Goal: Task Accomplishment & Management: Complete application form

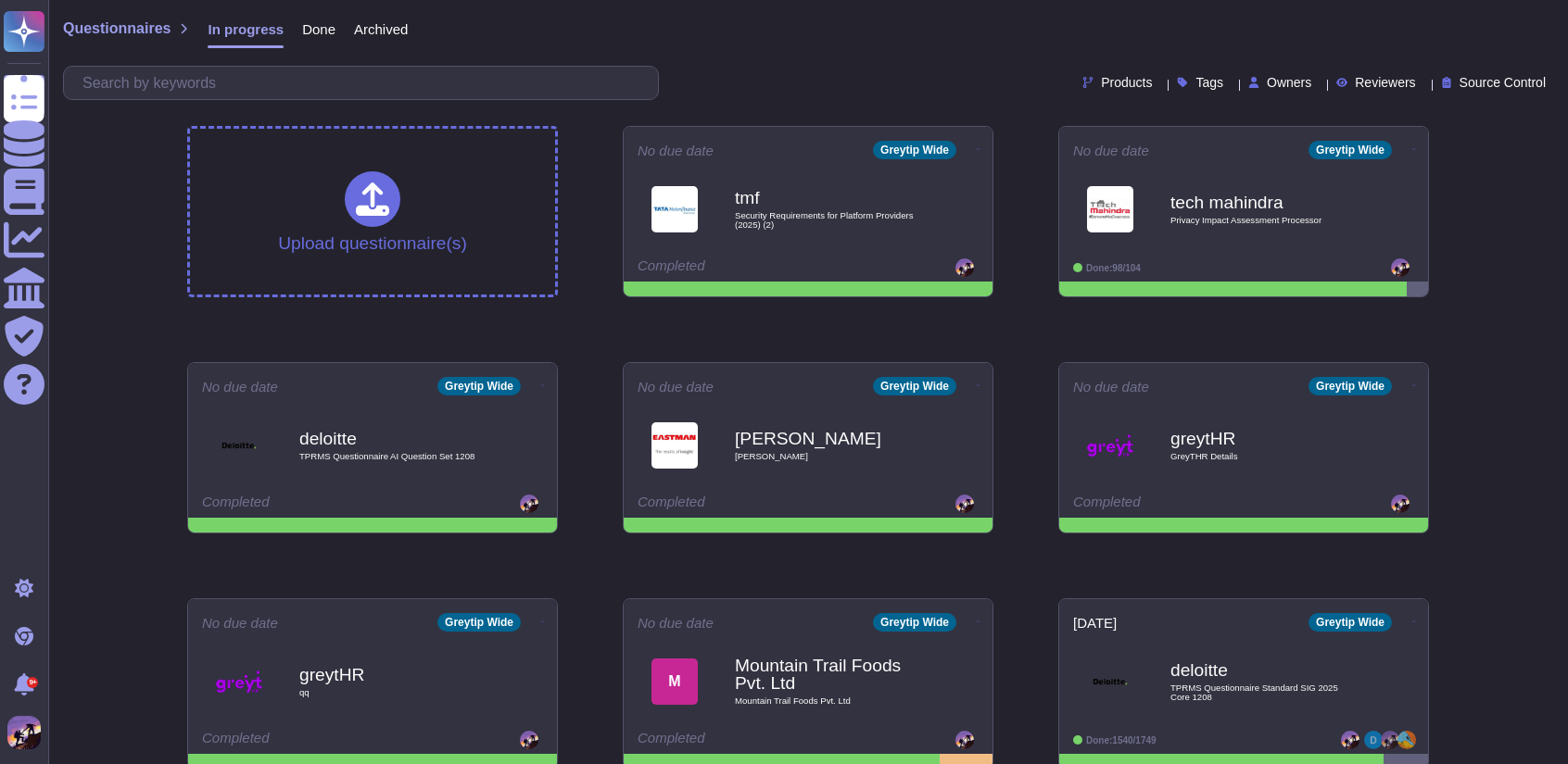
click at [780, 39] on div "Questionnaires In progress Done Archived" at bounding box center [808, 34] width 1490 height 37
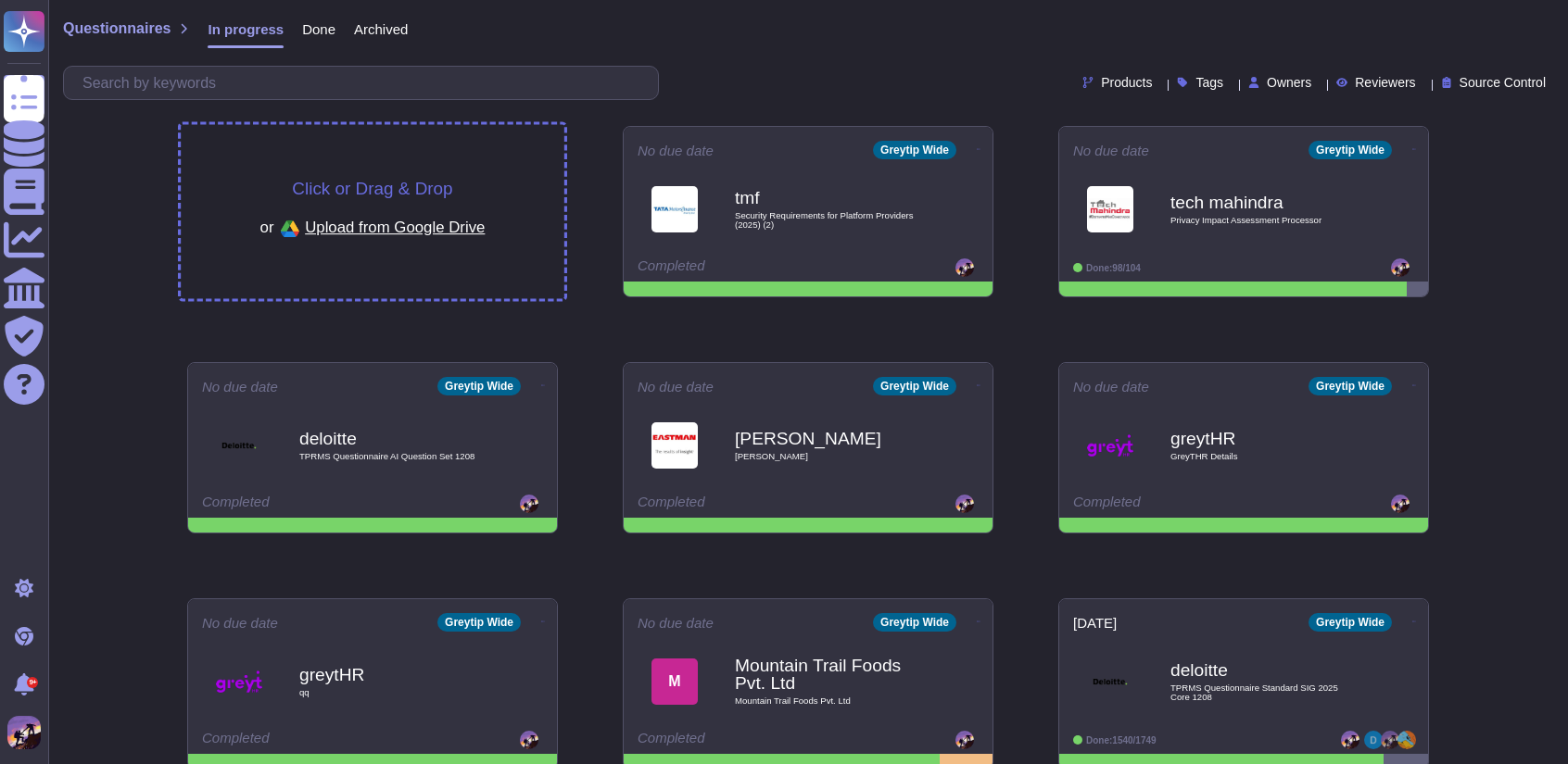
click at [489, 147] on div "Click or Drag & Drop or Upload from Google Drive" at bounding box center [372, 212] width 384 height 174
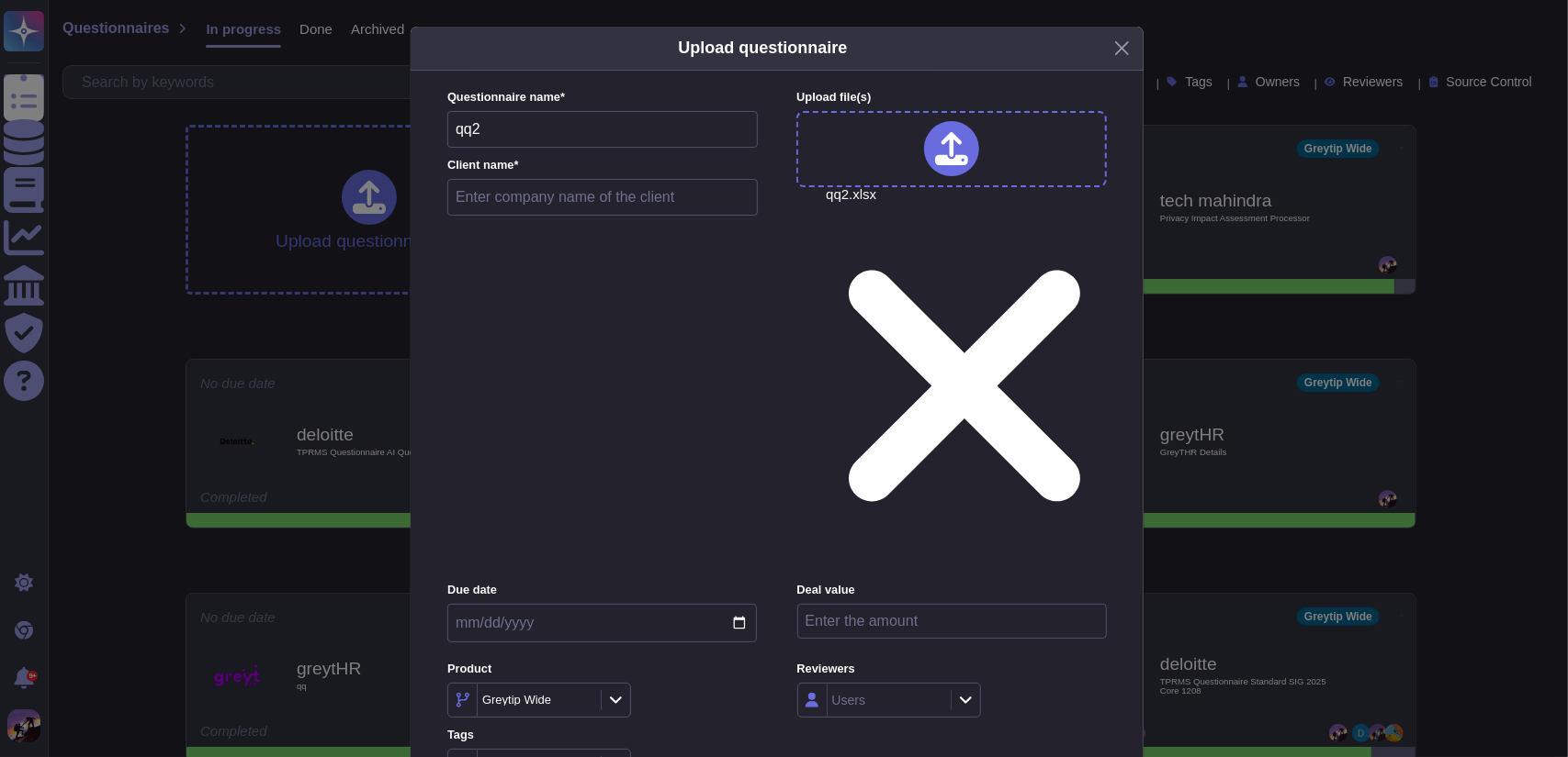
click at [508, 216] on input "text" at bounding box center [603, 197] width 311 height 37
type input "greytHR"
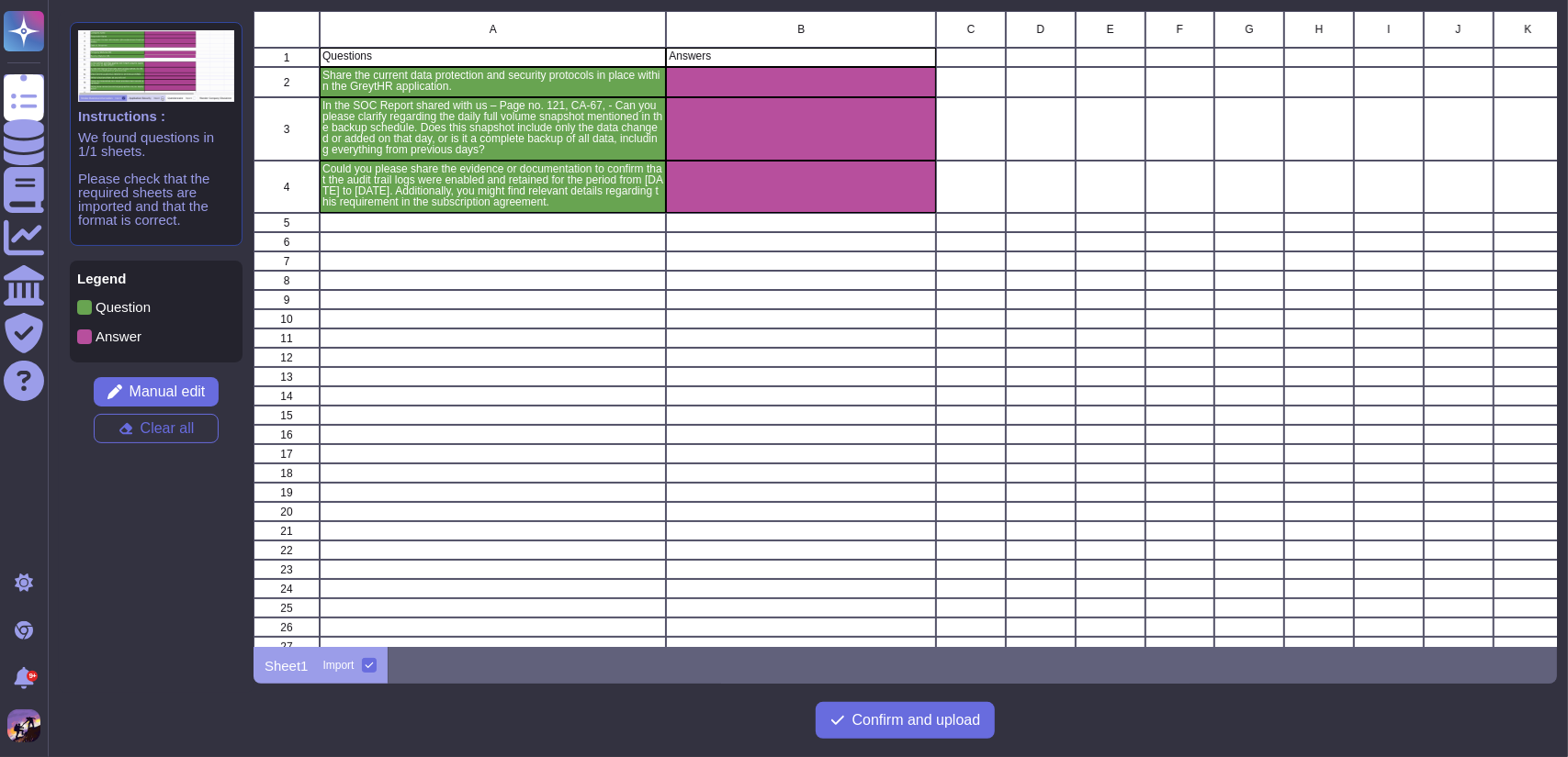
scroll to position [622, 1290]
click at [950, 714] on span "Confirm and upload" at bounding box center [916, 720] width 129 height 15
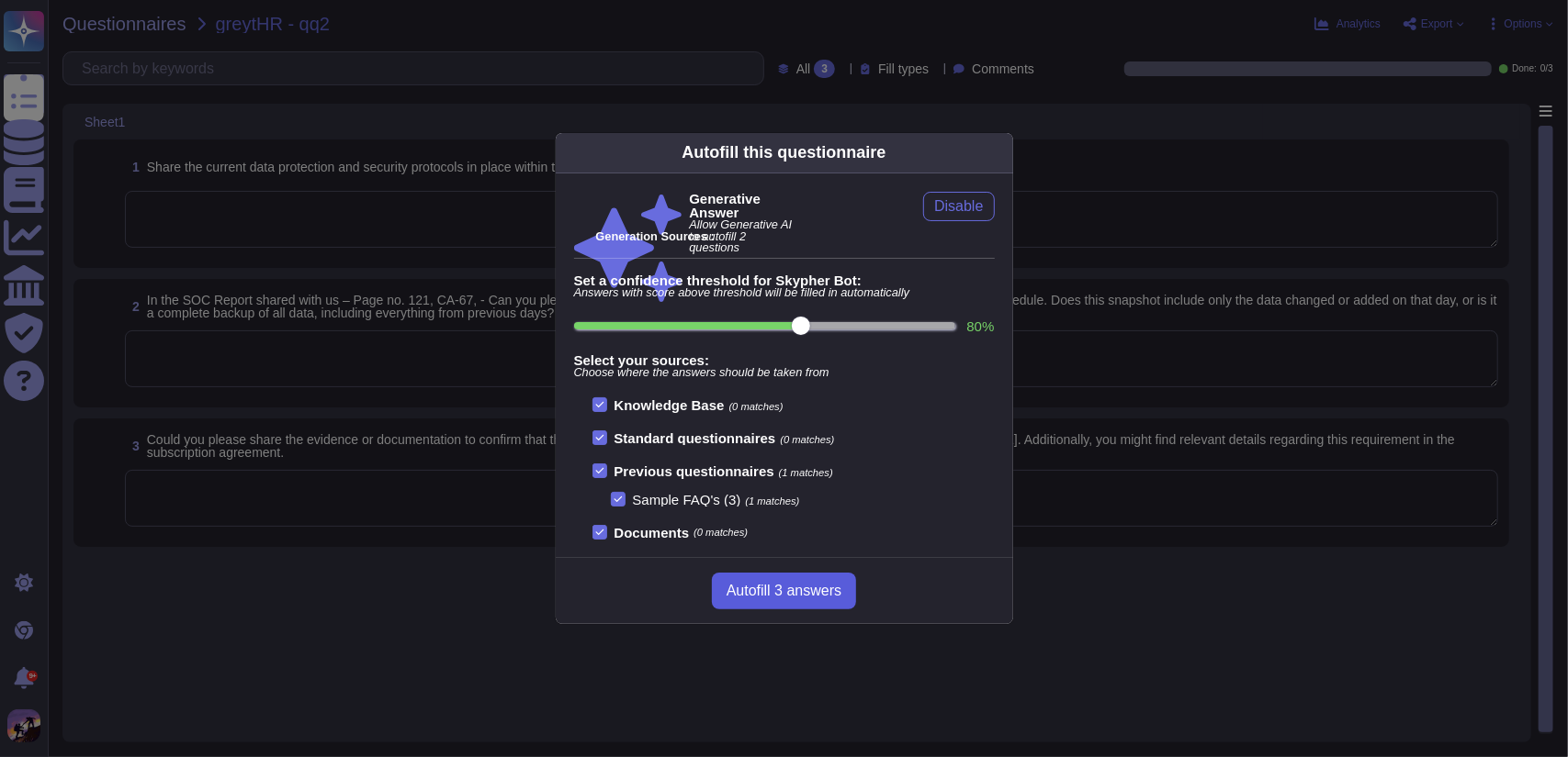
click at [790, 596] on span "Autofill 3 answers" at bounding box center [784, 591] width 114 height 15
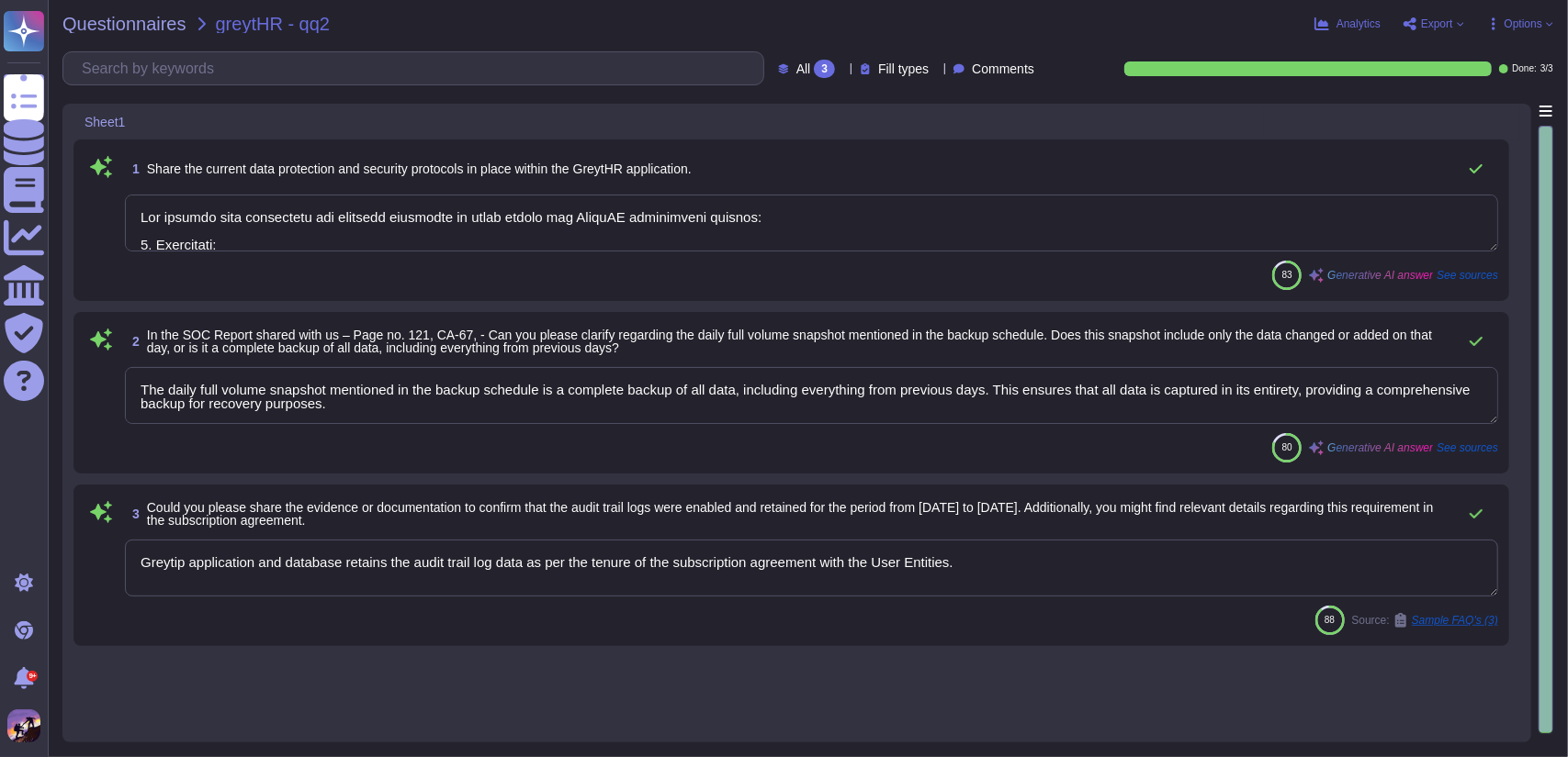
type textarea "The current data protection and security protocols in place within the GreytHR …"
type textarea "The daily full volume snapshot mentioned in the backup schedule is a complete b…"
type textarea "Greytip application and database retains the audit trail log data as per the te…"
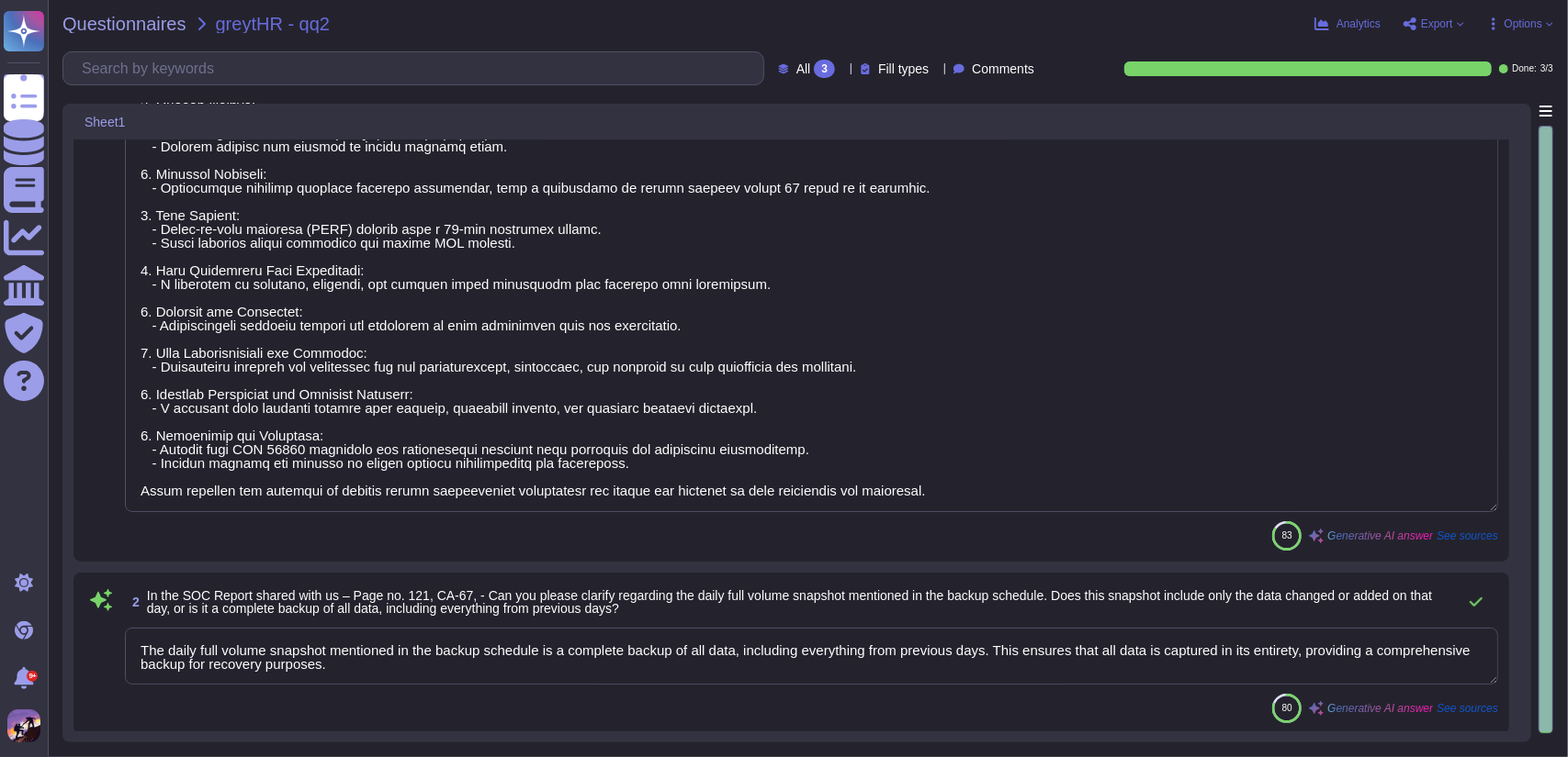
scroll to position [270, 0]
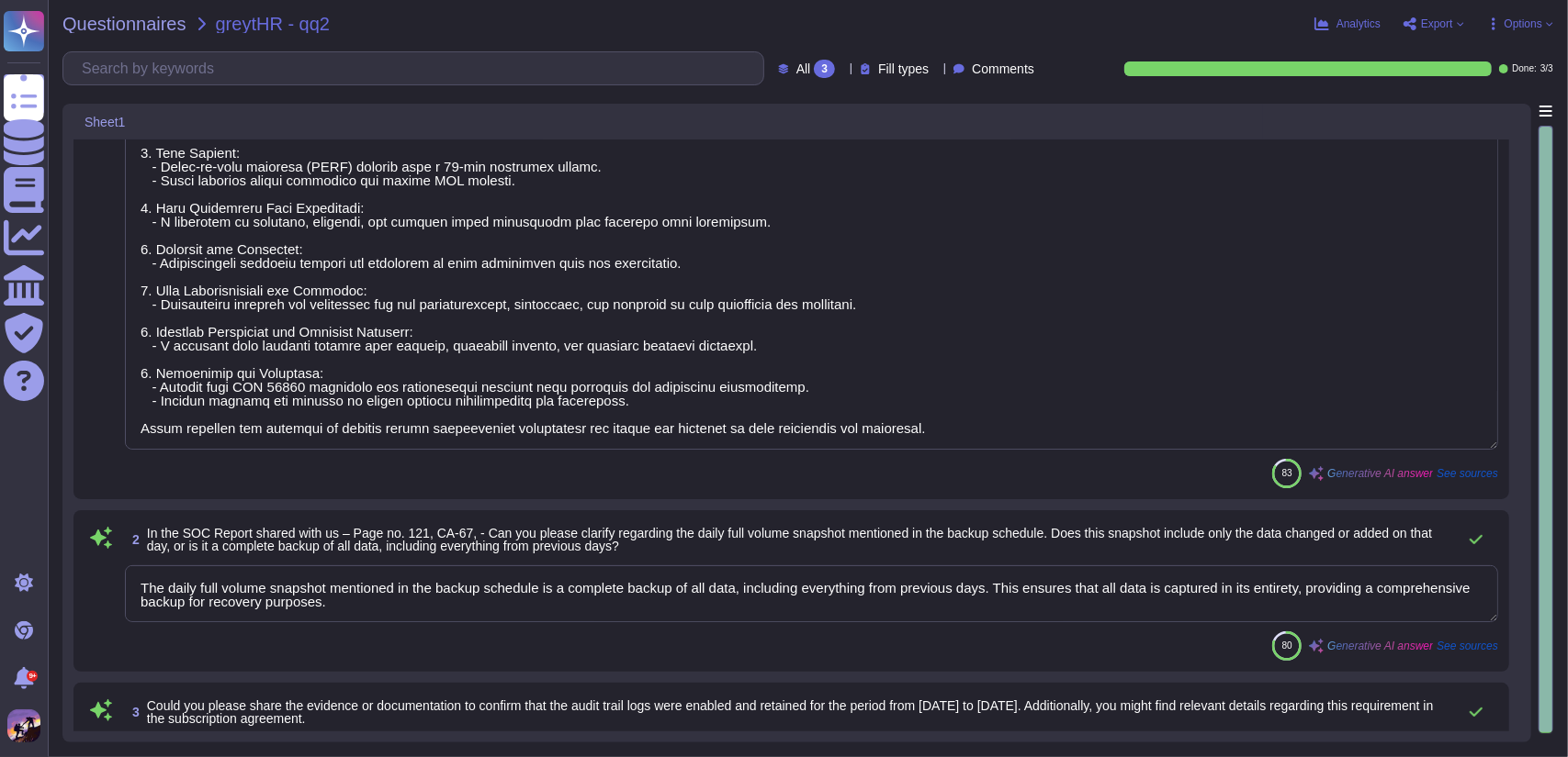
drag, startPoint x: 140, startPoint y: 212, endPoint x: 984, endPoint y: 447, distance: 876.1
click at [984, 447] on textarea at bounding box center [811, 188] width 1373 height 526
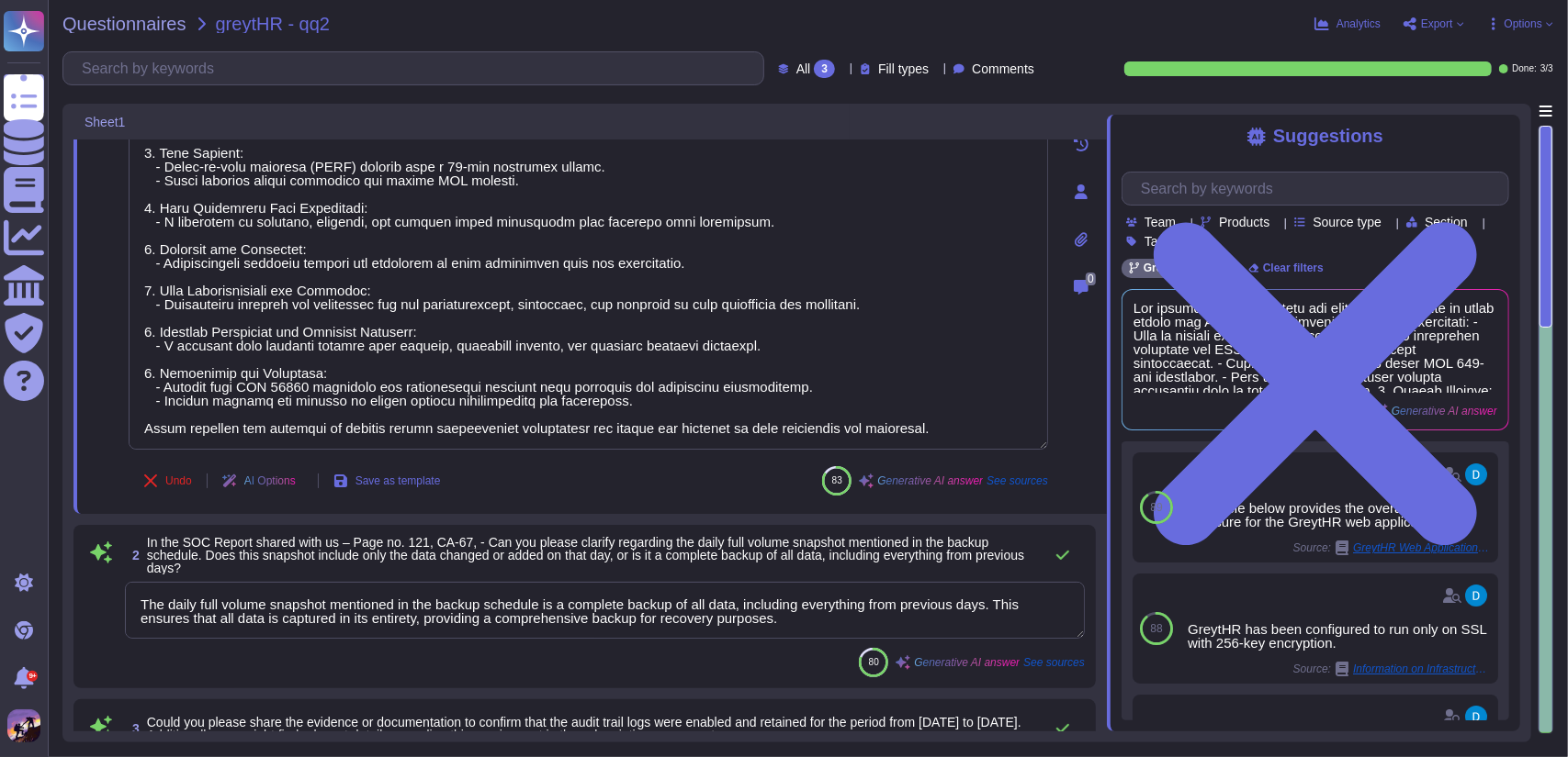
click at [849, 612] on textarea "The daily full volume snapshot mentioned in the backup schedule is a complete b…" at bounding box center [605, 610] width 959 height 57
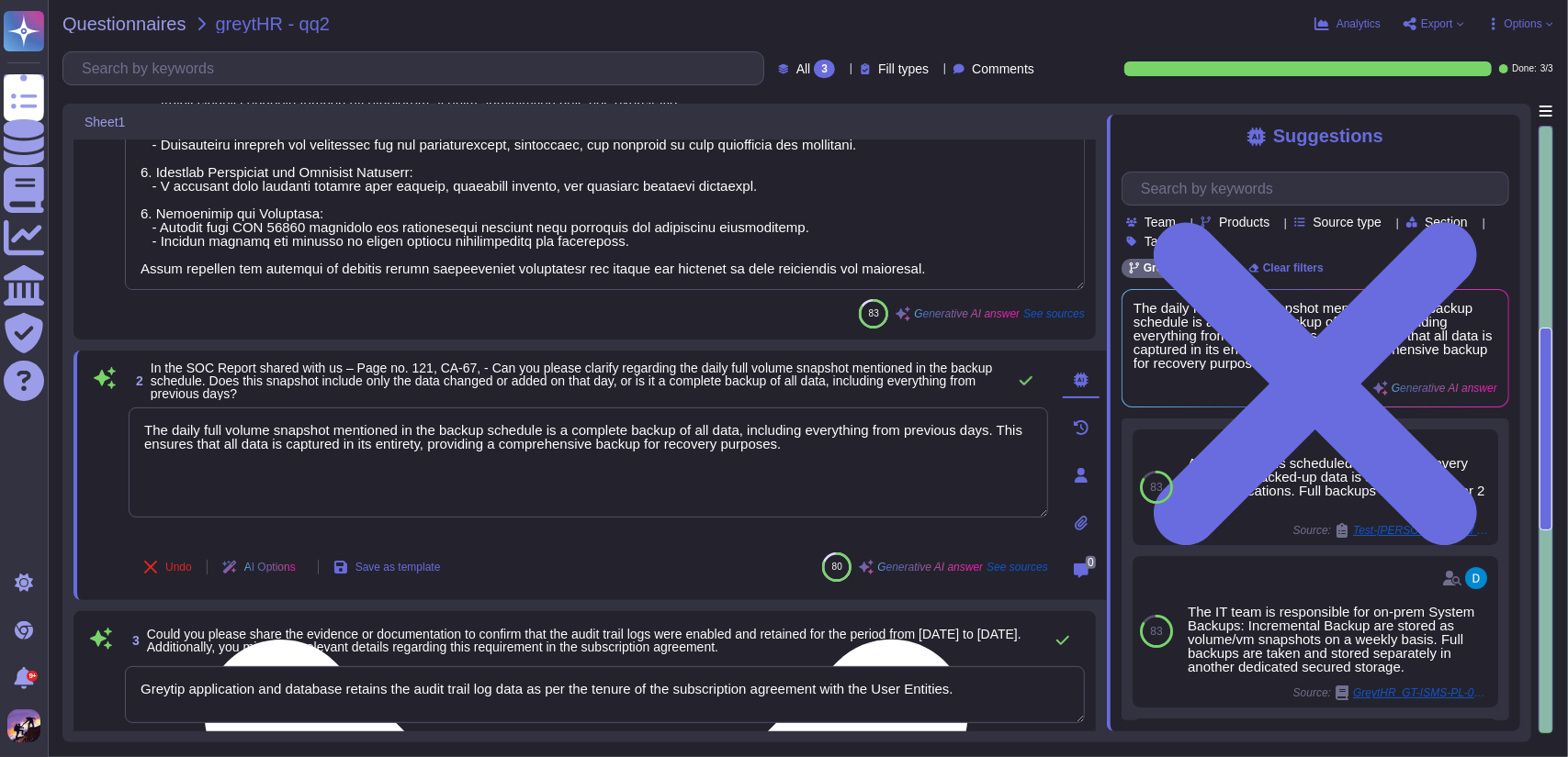
scroll to position [469, 0]
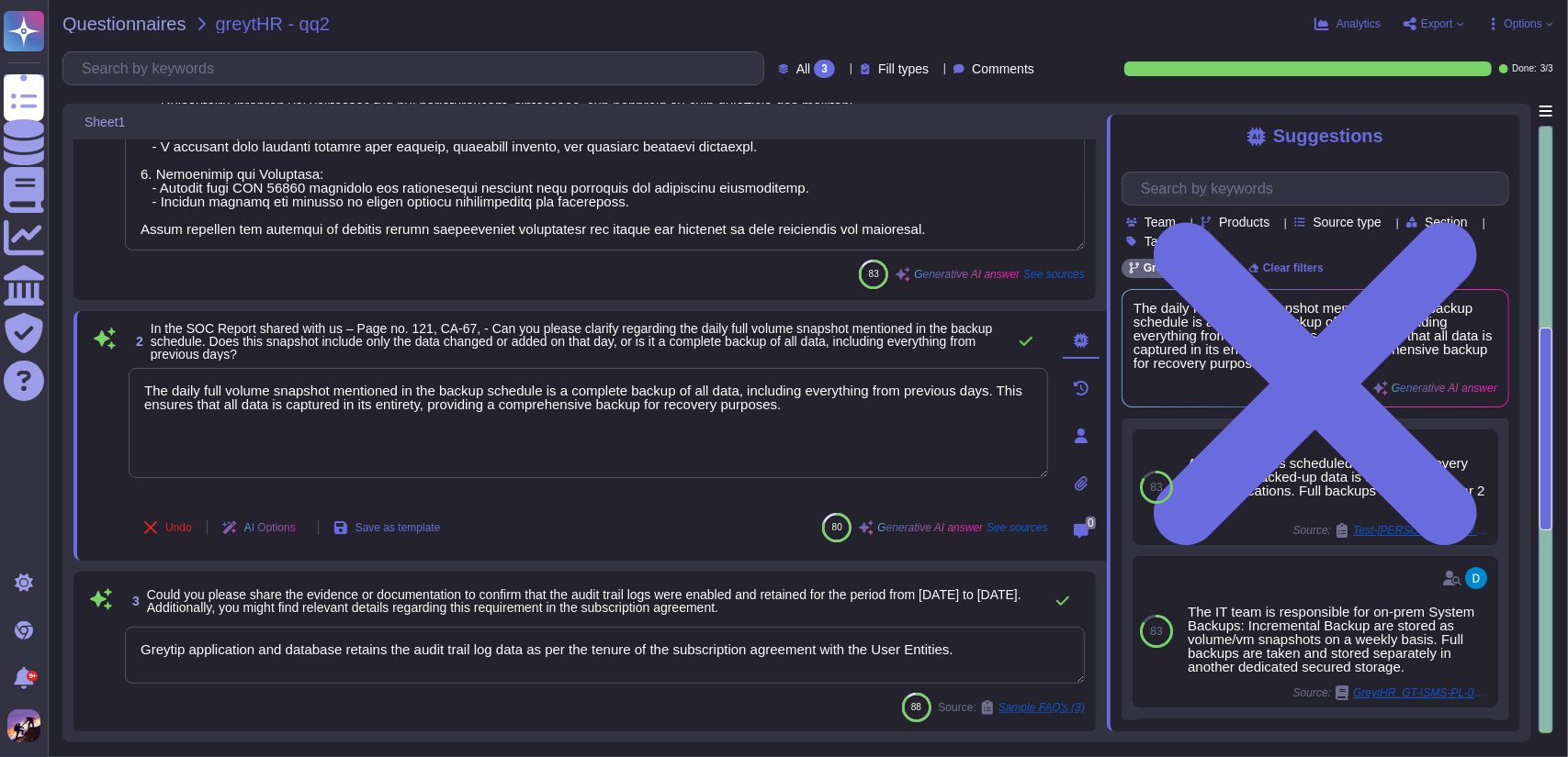
click at [989, 652] on textarea "Greytip application and database retains the audit trail log data as per the te…" at bounding box center [605, 655] width 959 height 57
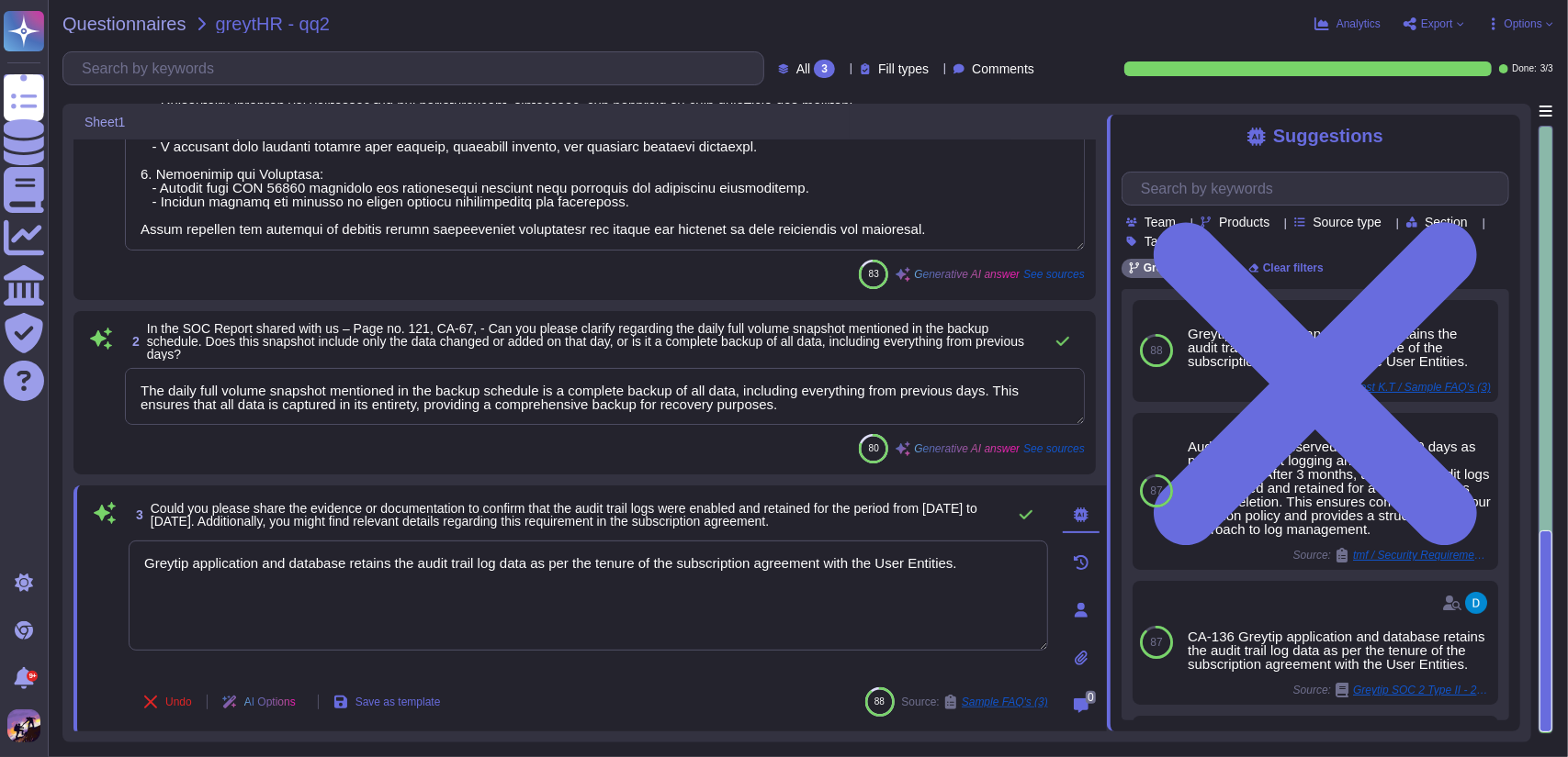
drag, startPoint x: 150, startPoint y: 506, endPoint x: 924, endPoint y: 519, distance: 774.1
click at [924, 519] on span "Could you please share the evidence or documentation to confirm that the audit …" at bounding box center [573, 515] width 846 height 25
copy span "Could you please share the evidence or documentation to confirm that the audit …"
click at [914, 541] on textarea "Greytip application and database retains the audit trail log data as per the te…" at bounding box center [588, 596] width 919 height 110
drag, startPoint x: 150, startPoint y: 506, endPoint x: 893, endPoint y: 527, distance: 743.3
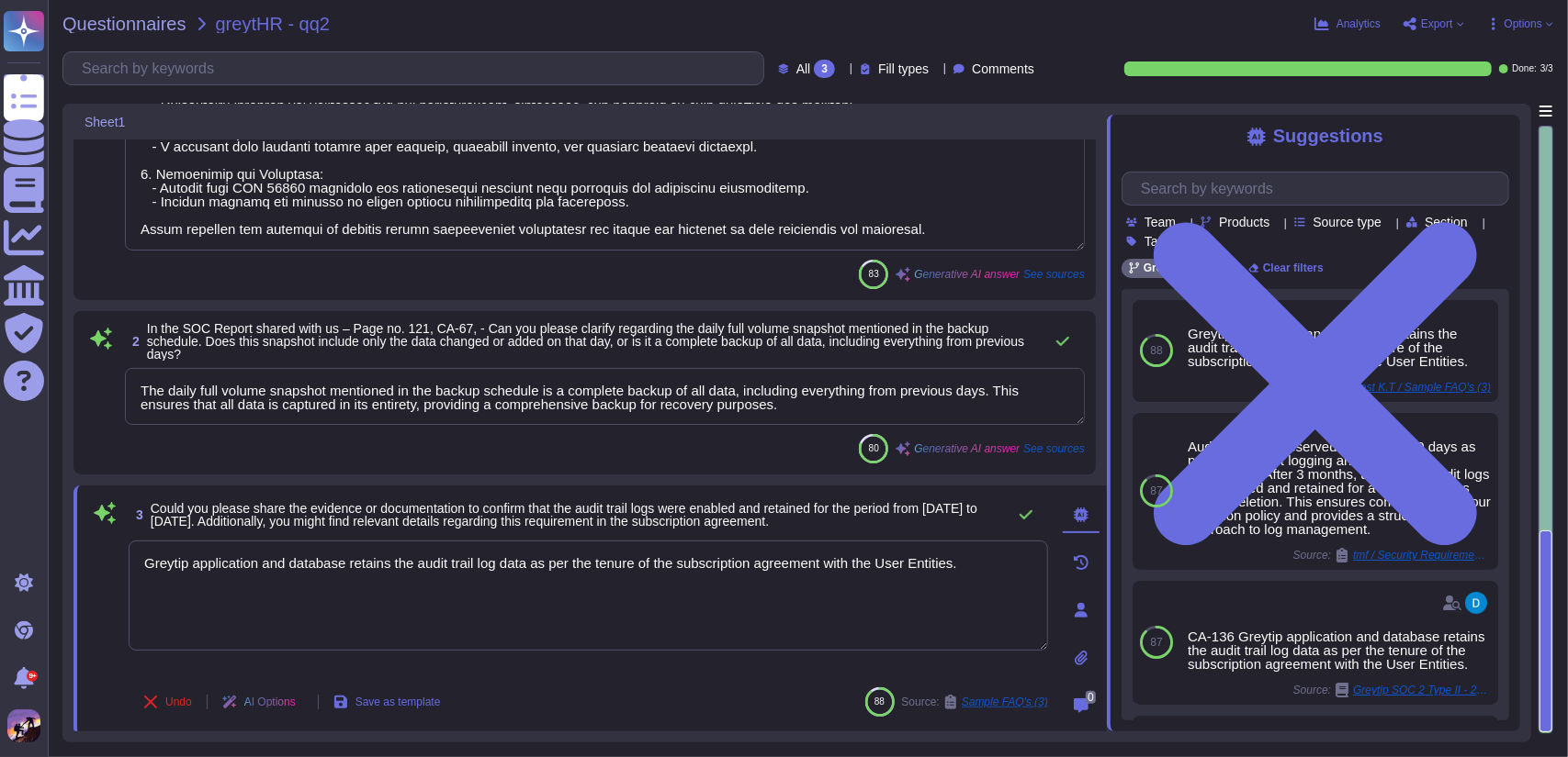
click at [893, 527] on span "Could you please share the evidence or documentation to confirm that the audit …" at bounding box center [564, 515] width 826 height 27
copy span "Could you please share the evidence or documentation to confirm that the audit …"
drag, startPoint x: 145, startPoint y: 392, endPoint x: 801, endPoint y: 414, distance: 656.4
click at [801, 414] on textarea "The daily full volume snapshot mentioned in the backup schedule is a complete b…" at bounding box center [605, 397] width 959 height 57
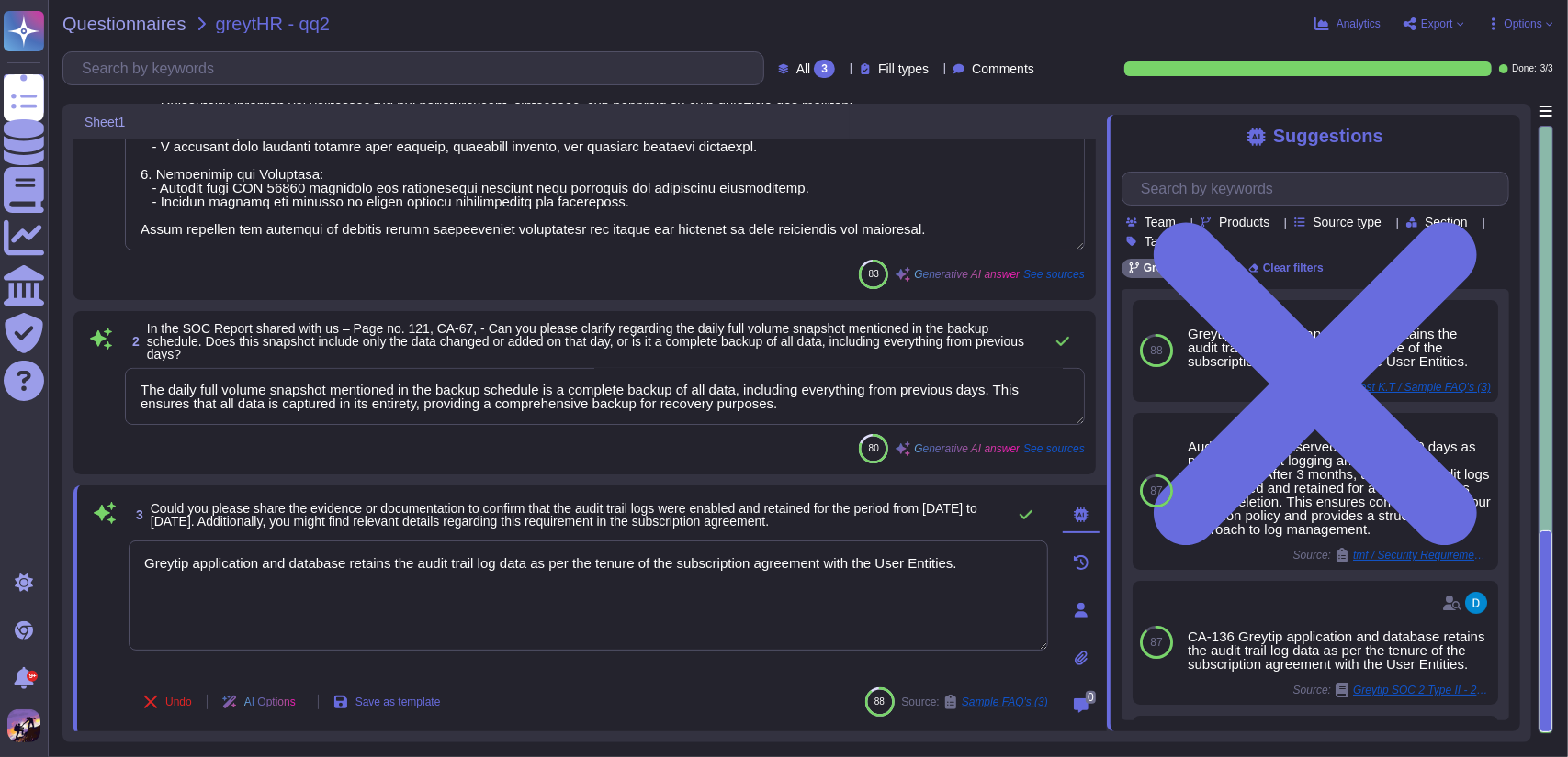
scroll to position [0, 0]
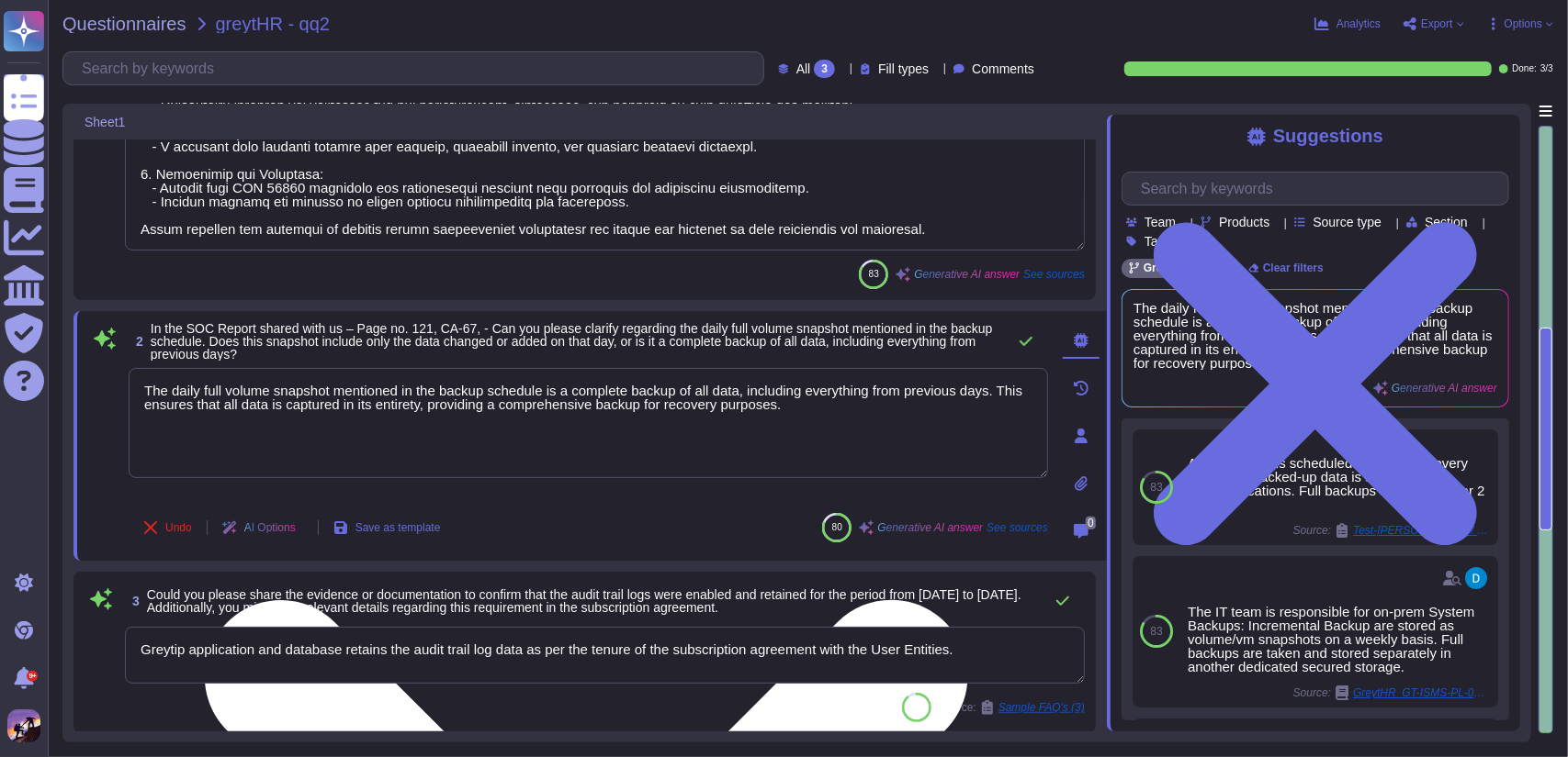
click at [142, 389] on textarea "The daily full volume snapshot mentioned in the backup schedule is a complete b…" at bounding box center [588, 423] width 919 height 110
drag, startPoint x: 142, startPoint y: 389, endPoint x: 830, endPoint y: 420, distance: 688.7
click at [830, 420] on textarea "The daily full volume snapshot mentioned in the backup schedule is a complete b…" at bounding box center [588, 423] width 919 height 110
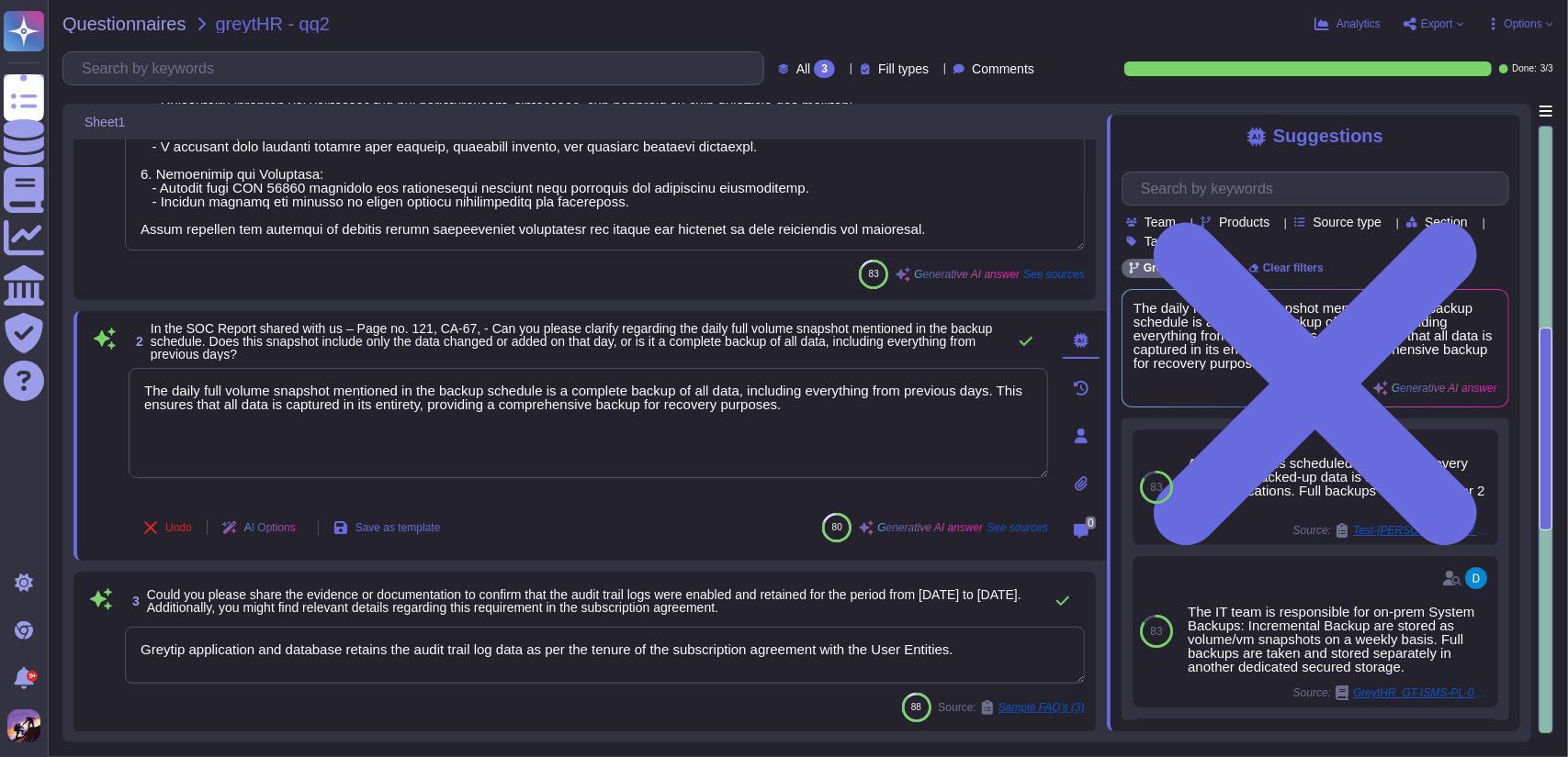
drag, startPoint x: 140, startPoint y: 650, endPoint x: 989, endPoint y: 651, distance: 849.0
click at [989, 651] on textarea "Greytip application and database retains the audit trail log data as per the te…" at bounding box center [605, 655] width 959 height 57
